Goal: Obtain resource: Download file/media

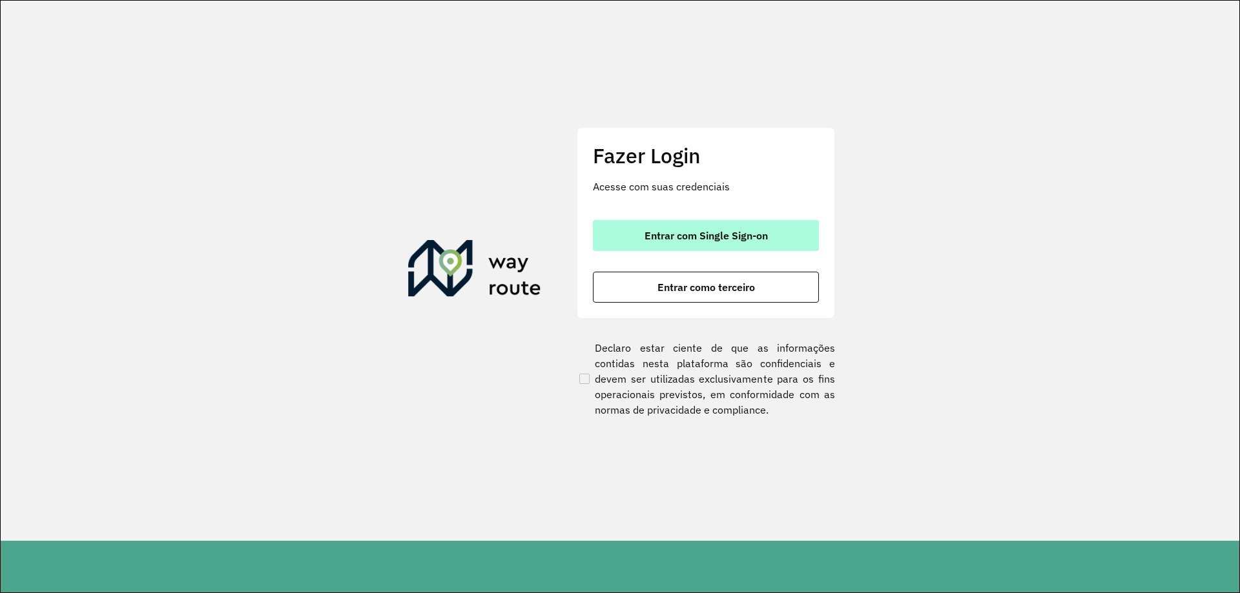
click at [701, 224] on button "Entrar com Single Sign-on" at bounding box center [706, 235] width 226 height 31
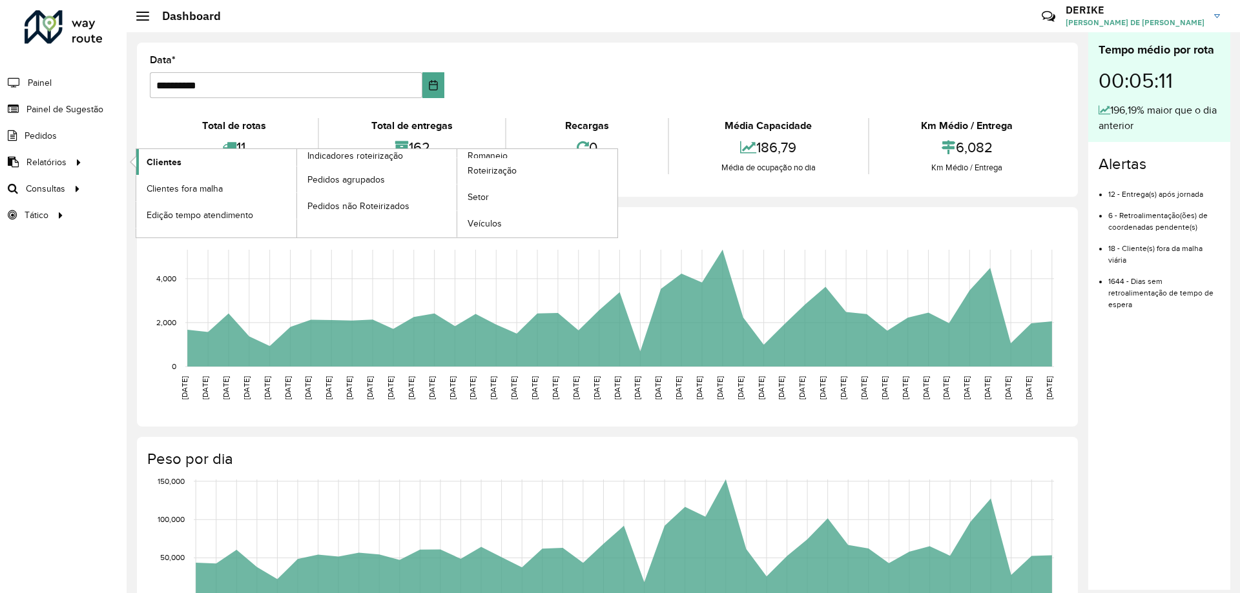
click at [193, 168] on link "Clientes" at bounding box center [216, 162] width 160 height 26
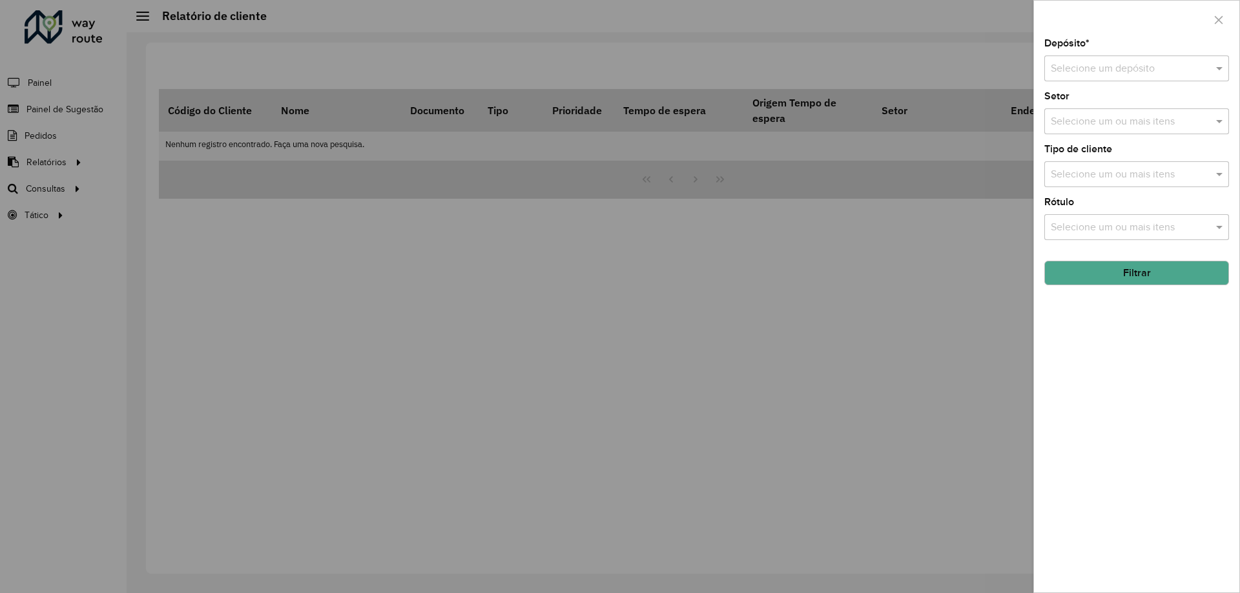
click at [1118, 67] on input "text" at bounding box center [1124, 68] width 146 height 15
click at [1112, 99] on div "CDD Blumenau" at bounding box center [1136, 106] width 183 height 22
click at [1165, 272] on button "Filtrar" at bounding box center [1136, 273] width 185 height 25
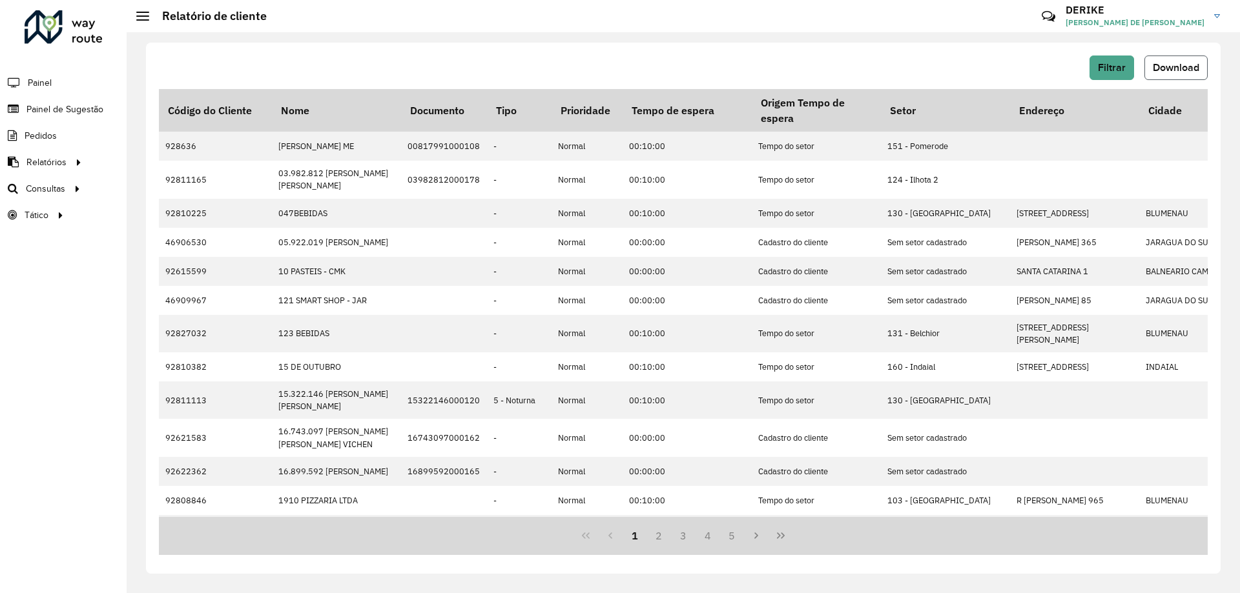
click at [1181, 64] on span "Download" at bounding box center [1176, 67] width 46 height 11
